Goal: Information Seeking & Learning: Learn about a topic

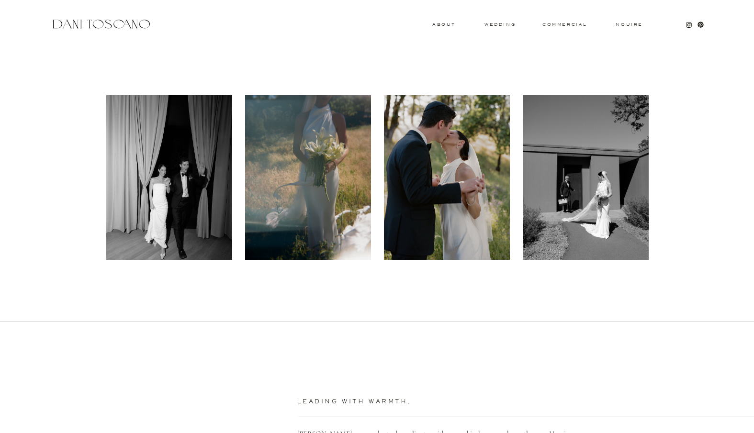
scroll to position [390, 0]
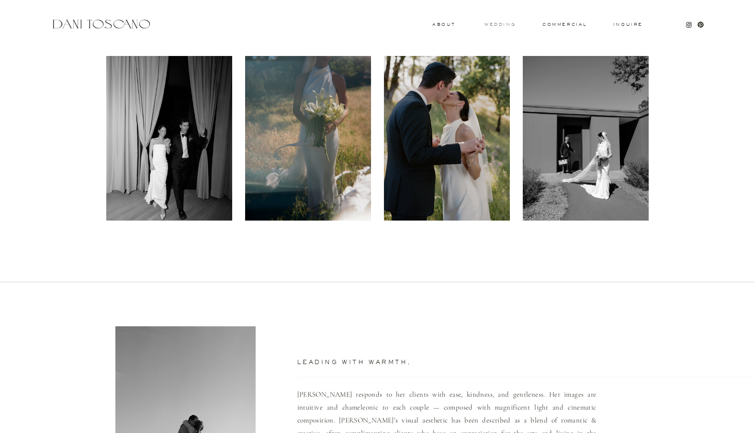
click at [508, 23] on h3 "wedding" at bounding box center [500, 24] width 31 height 3
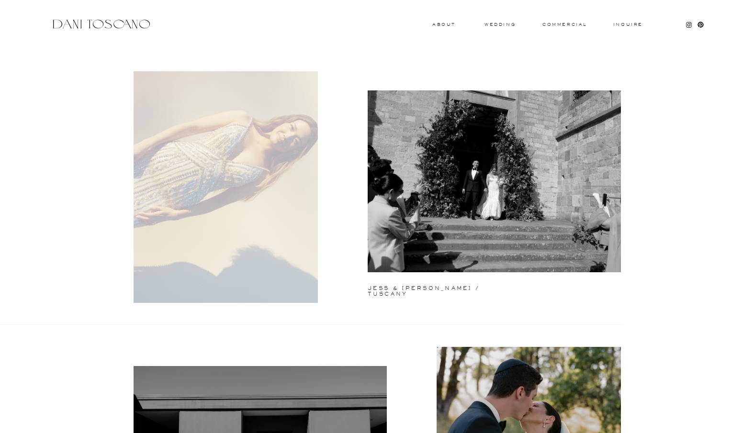
click at [270, 211] on div at bounding box center [226, 187] width 184 height 232
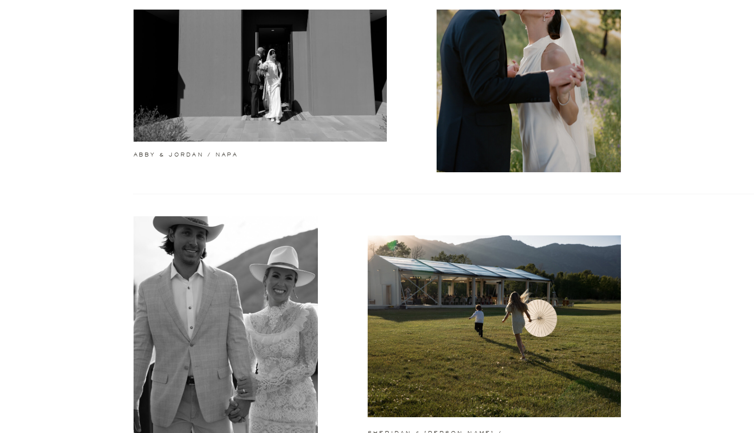
scroll to position [408, 0]
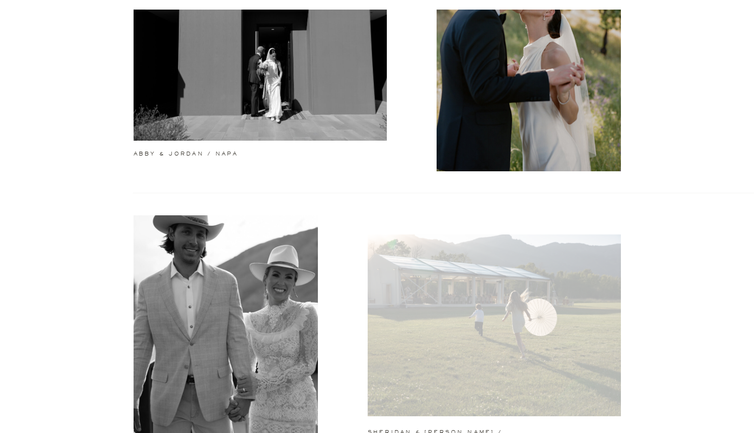
click at [448, 275] on div at bounding box center [494, 326] width 253 height 182
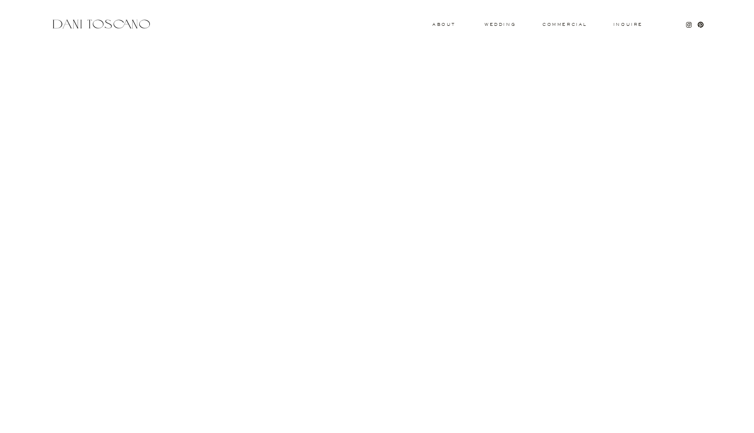
scroll to position [8330, 0]
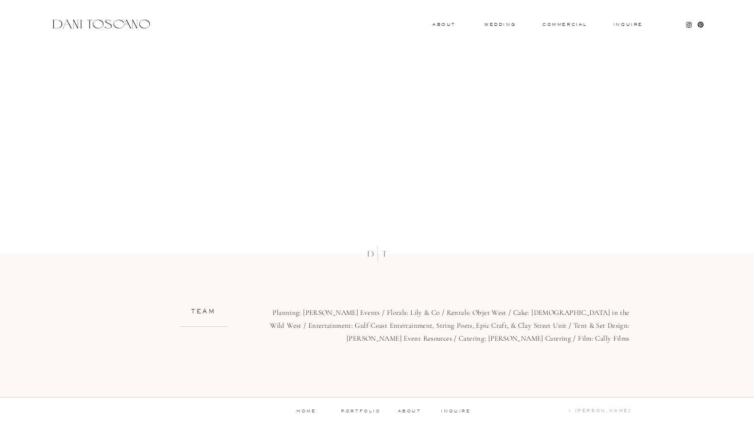
scroll to position [9044, 0]
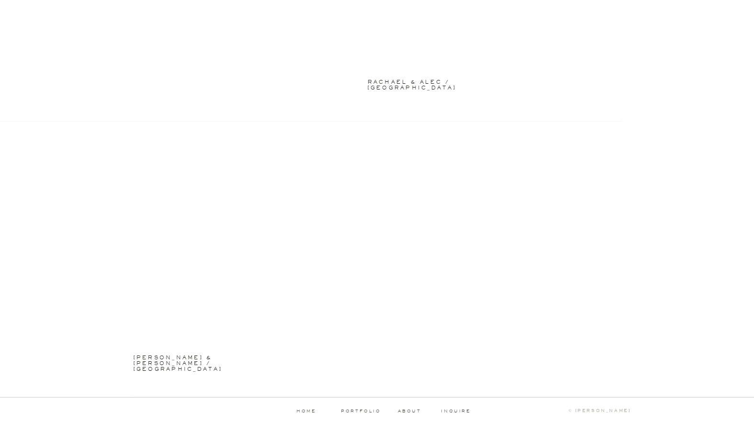
scroll to position [2410, 0]
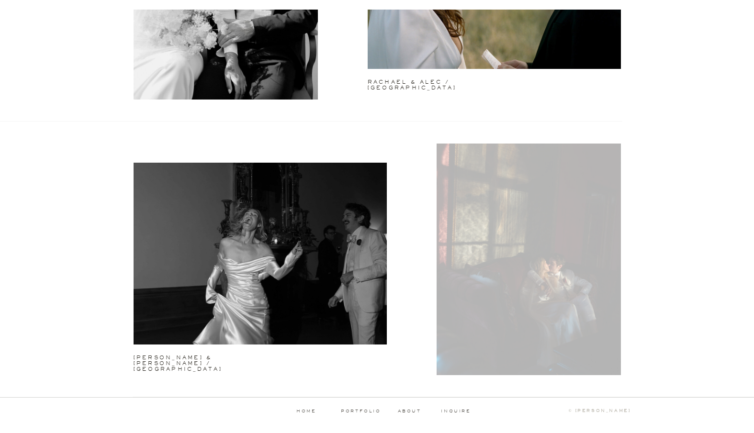
click at [535, 245] on div at bounding box center [529, 260] width 184 height 232
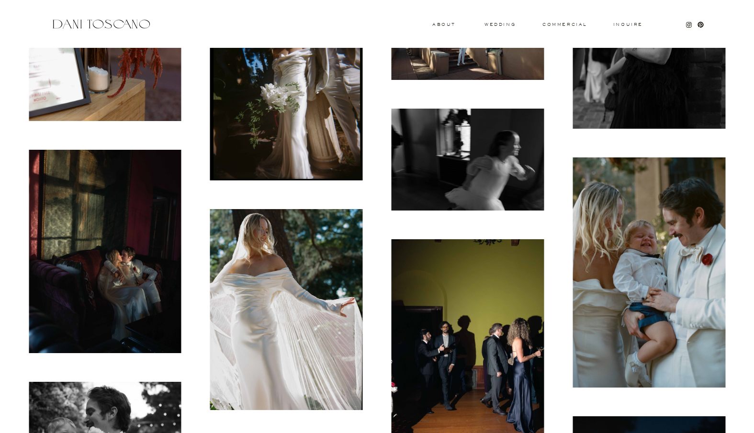
scroll to position [1651, 0]
